Goal: Obtain resource: Obtain resource

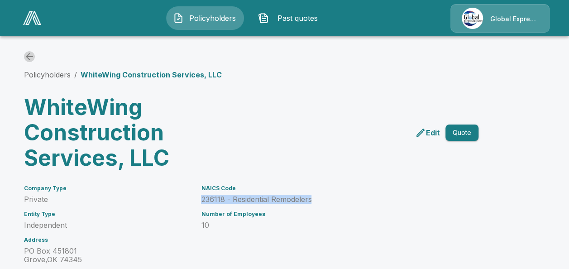
click at [34, 55] on icon "back" at bounding box center [29, 56] width 11 height 11
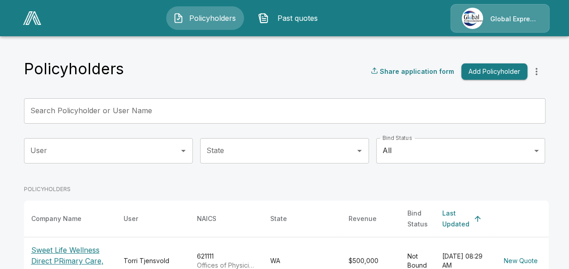
click at [160, 107] on input "Search Policyholder or User Name" at bounding box center [280, 110] width 512 height 25
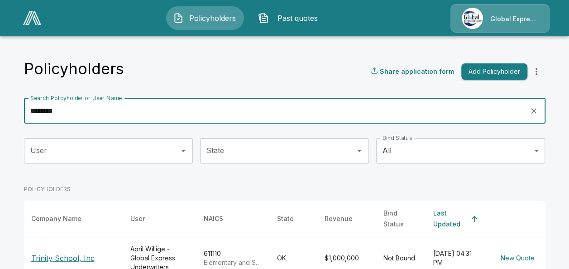
type input "*******"
click at [76, 253] on p "Trinity School, Inc" at bounding box center [73, 258] width 85 height 11
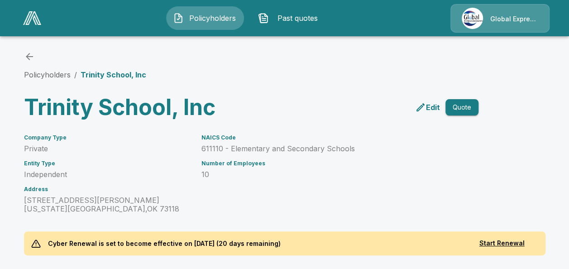
click at [76, 252] on p "Cyber Renewal is set to become effective on [DATE] (20 days remaining)" at bounding box center [165, 243] width 248 height 24
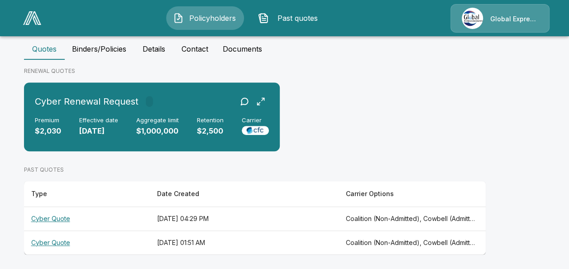
scroll to position [234, 0]
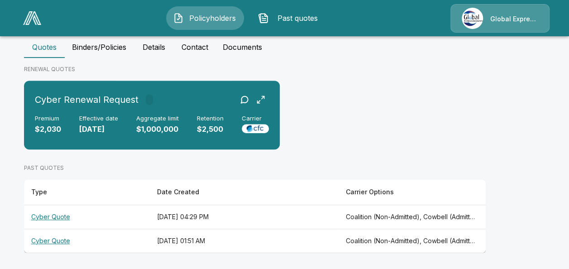
click at [47, 211] on th "Cyber Quote" at bounding box center [87, 217] width 126 height 24
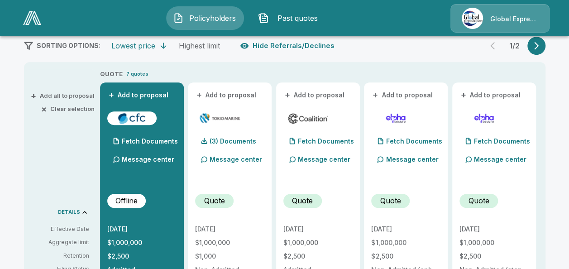
scroll to position [176, 0]
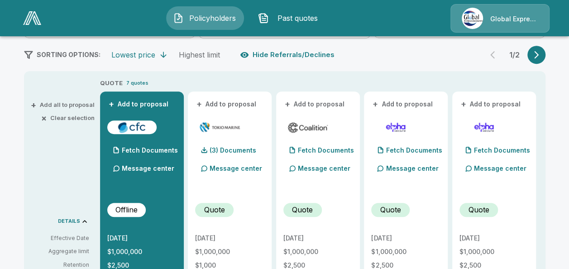
click at [160, 103] on button "+ Add to proposal" at bounding box center [138, 104] width 63 height 10
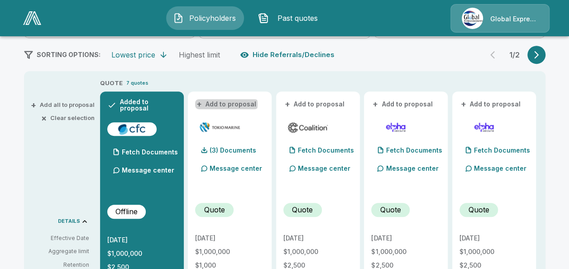
click at [230, 104] on button "+ Add to proposal" at bounding box center [226, 104] width 63 height 10
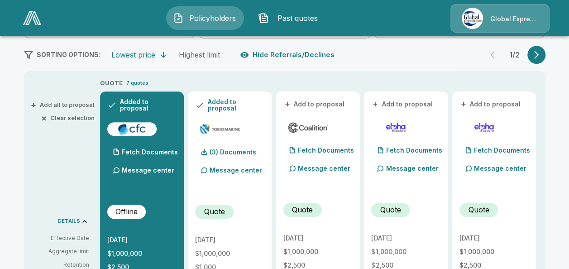
click at [317, 103] on button "+ Add to proposal" at bounding box center [314, 104] width 63 height 10
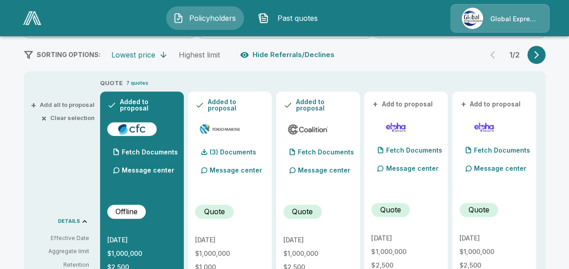
click at [502, 102] on button "+ Add to proposal" at bounding box center [491, 104] width 63 height 10
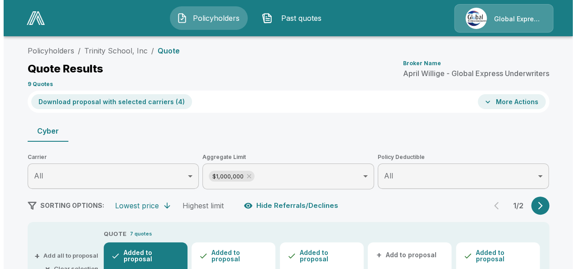
scroll to position [7, 0]
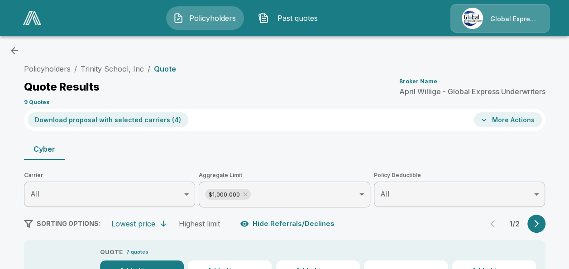
click at [130, 118] on button "Download proposal with selected carriers ( 4 )" at bounding box center [108, 119] width 161 height 15
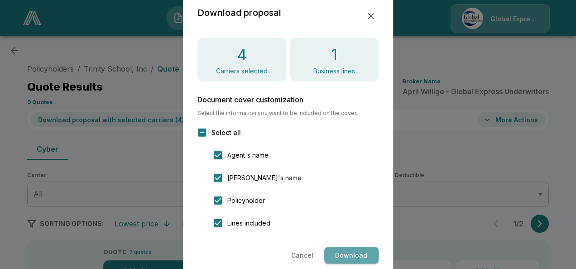
click at [349, 253] on button "Download" at bounding box center [351, 255] width 54 height 17
click at [369, 14] on icon "button" at bounding box center [371, 16] width 6 height 6
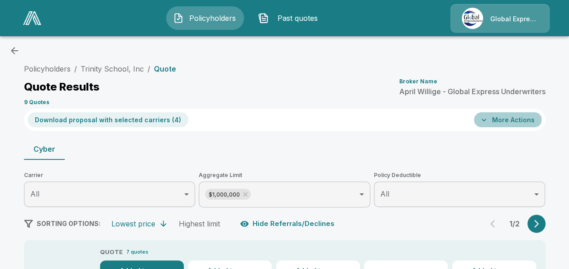
click at [505, 117] on button "More Actions" at bounding box center [508, 119] width 68 height 15
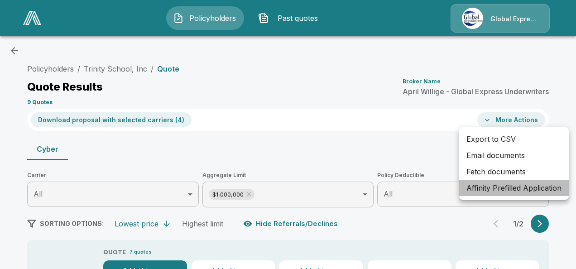
click at [494, 189] on li "Affinity Prefilled Application" at bounding box center [514, 188] width 110 height 16
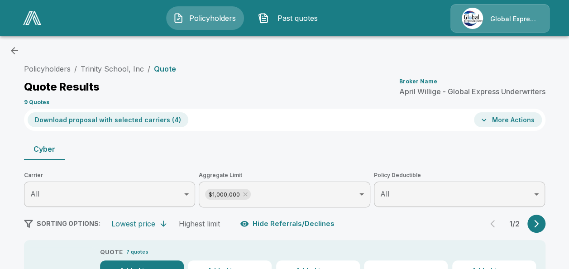
click at [499, 118] on button "More Actions" at bounding box center [508, 119] width 68 height 15
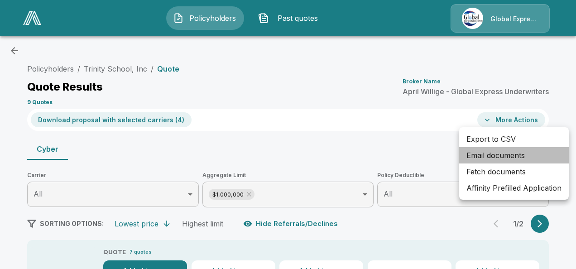
click at [480, 155] on li "Email documents" at bounding box center [514, 155] width 110 height 16
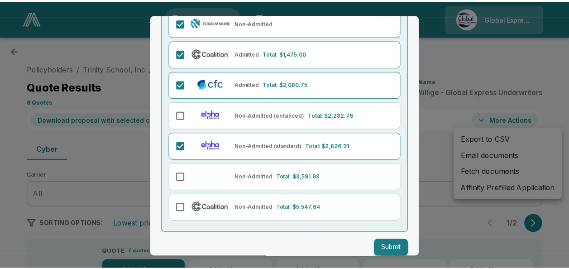
scroll to position [110, 0]
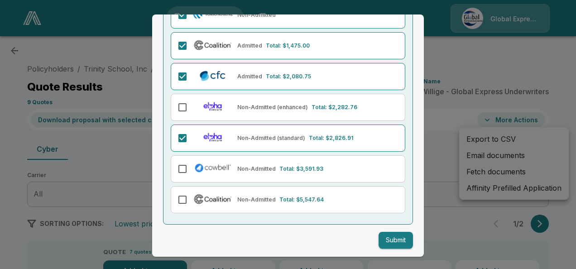
click at [390, 240] on button "Submit" at bounding box center [396, 240] width 34 height 17
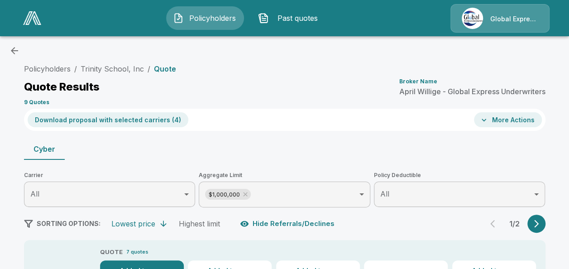
click at [82, 67] on ol "Policyholders / Trinity School, Inc / Quote" at bounding box center [100, 68] width 152 height 11
drag, startPoint x: 82, startPoint y: 67, endPoint x: 144, endPoint y: 68, distance: 62.0
click at [144, 68] on ol "Policyholders / Trinity School, Inc / Quote" at bounding box center [100, 68] width 152 height 11
copy ol "Trinity School, Inc /"
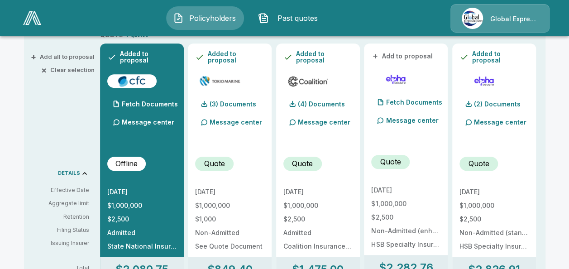
scroll to position [230, 0]
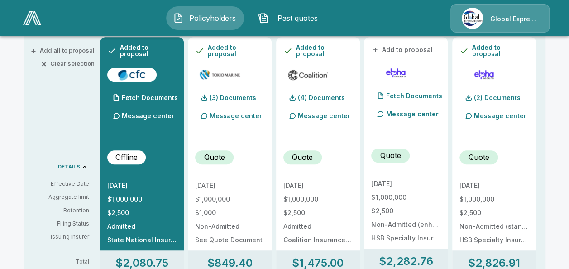
click at [202, 82] on div "(3) Documents" at bounding box center [229, 87] width 69 height 39
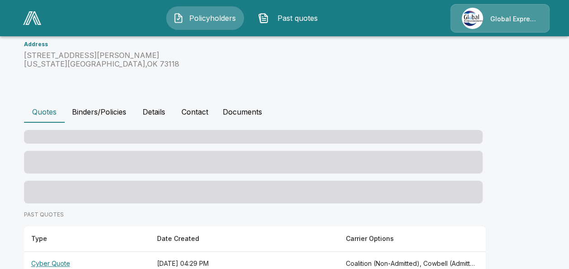
scroll to position [230, 0]
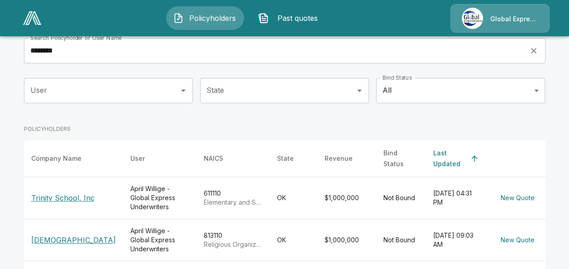
scroll to position [78, 0]
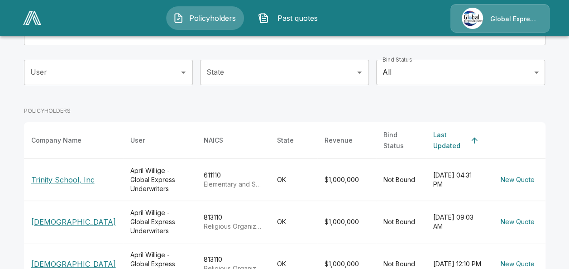
click at [73, 174] on p "Trinity School, Inc" at bounding box center [73, 179] width 85 height 11
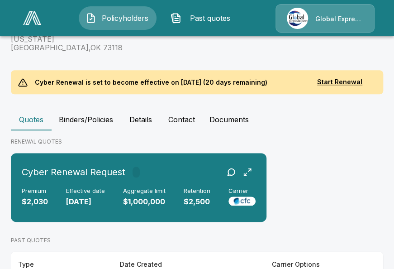
scroll to position [259, 0]
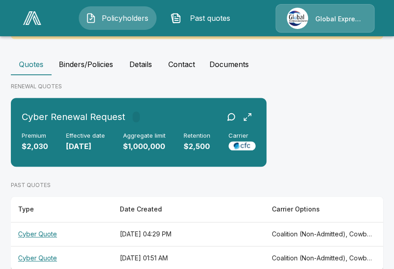
click at [48, 222] on th "Cyber Quote" at bounding box center [61, 234] width 101 height 24
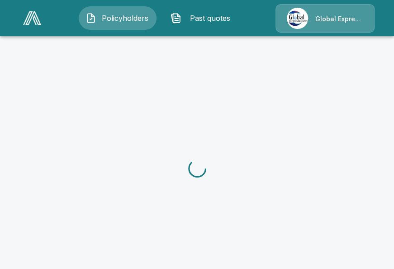
click at [48, 216] on div at bounding box center [197, 168] width 394 height 269
